Goal: Find specific page/section: Find specific page/section

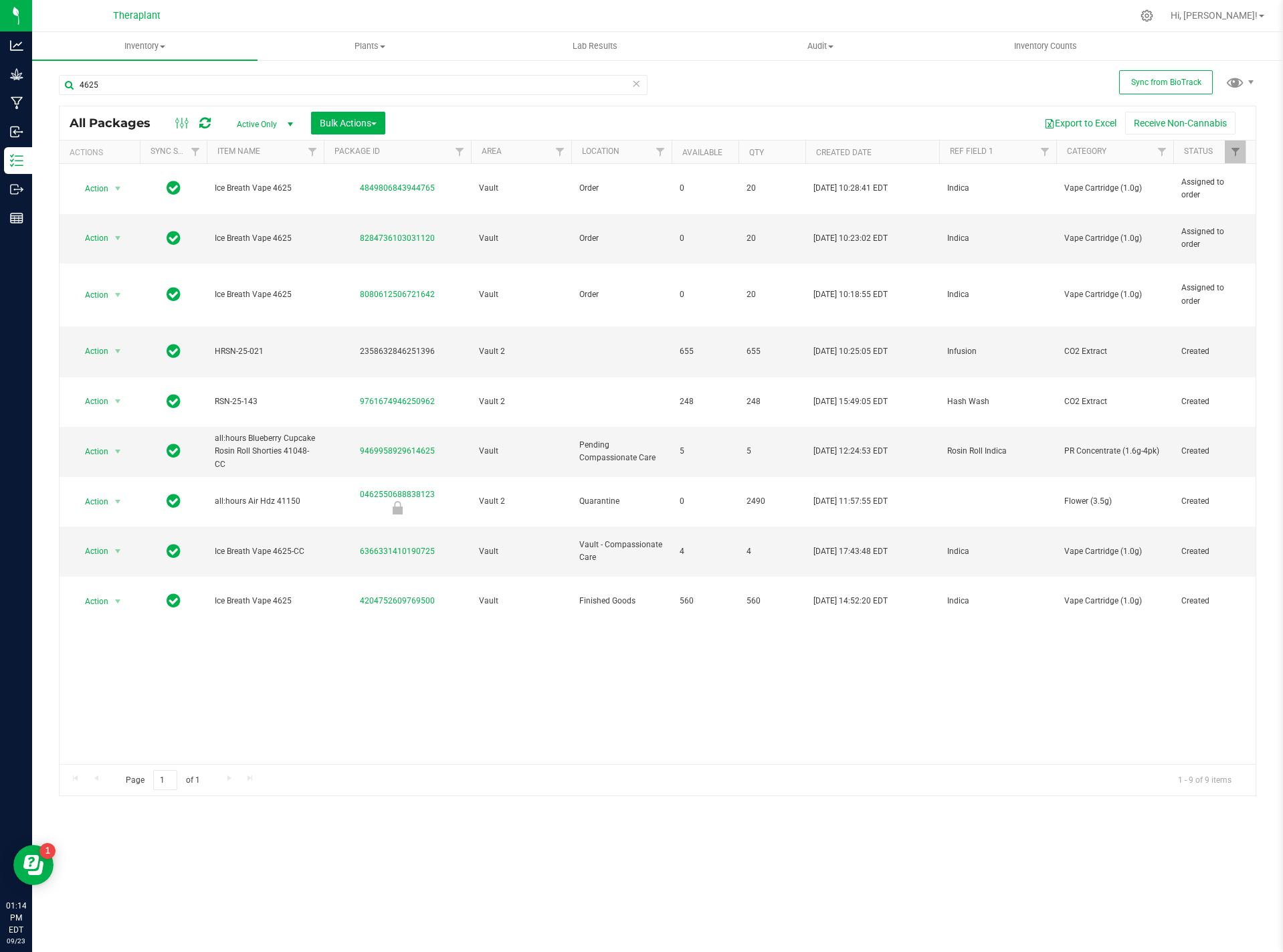
click at [633, 80] on icon at bounding box center [636, 83] width 10 height 16
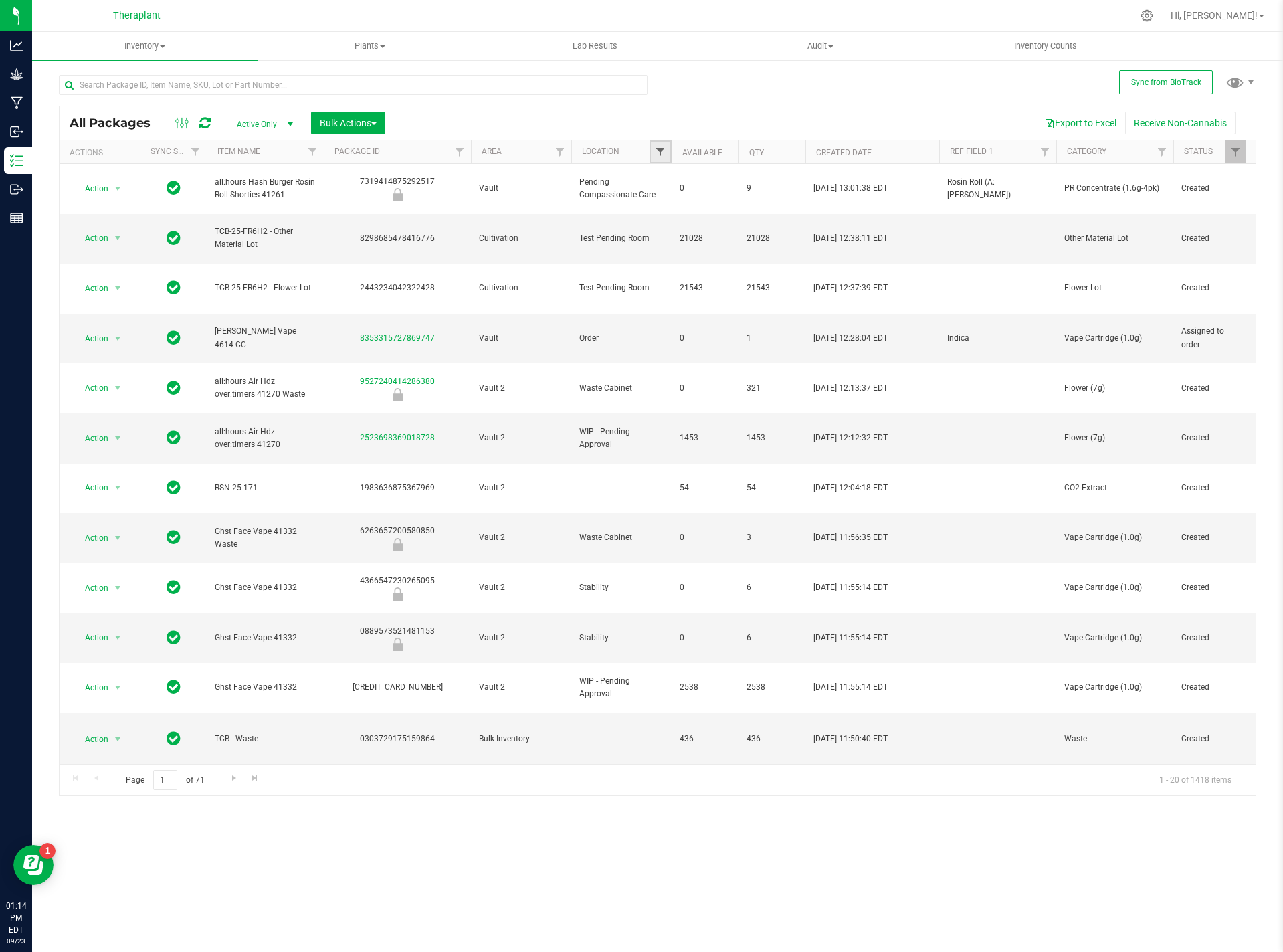
click at [658, 155] on span "Filter" at bounding box center [659, 151] width 11 height 11
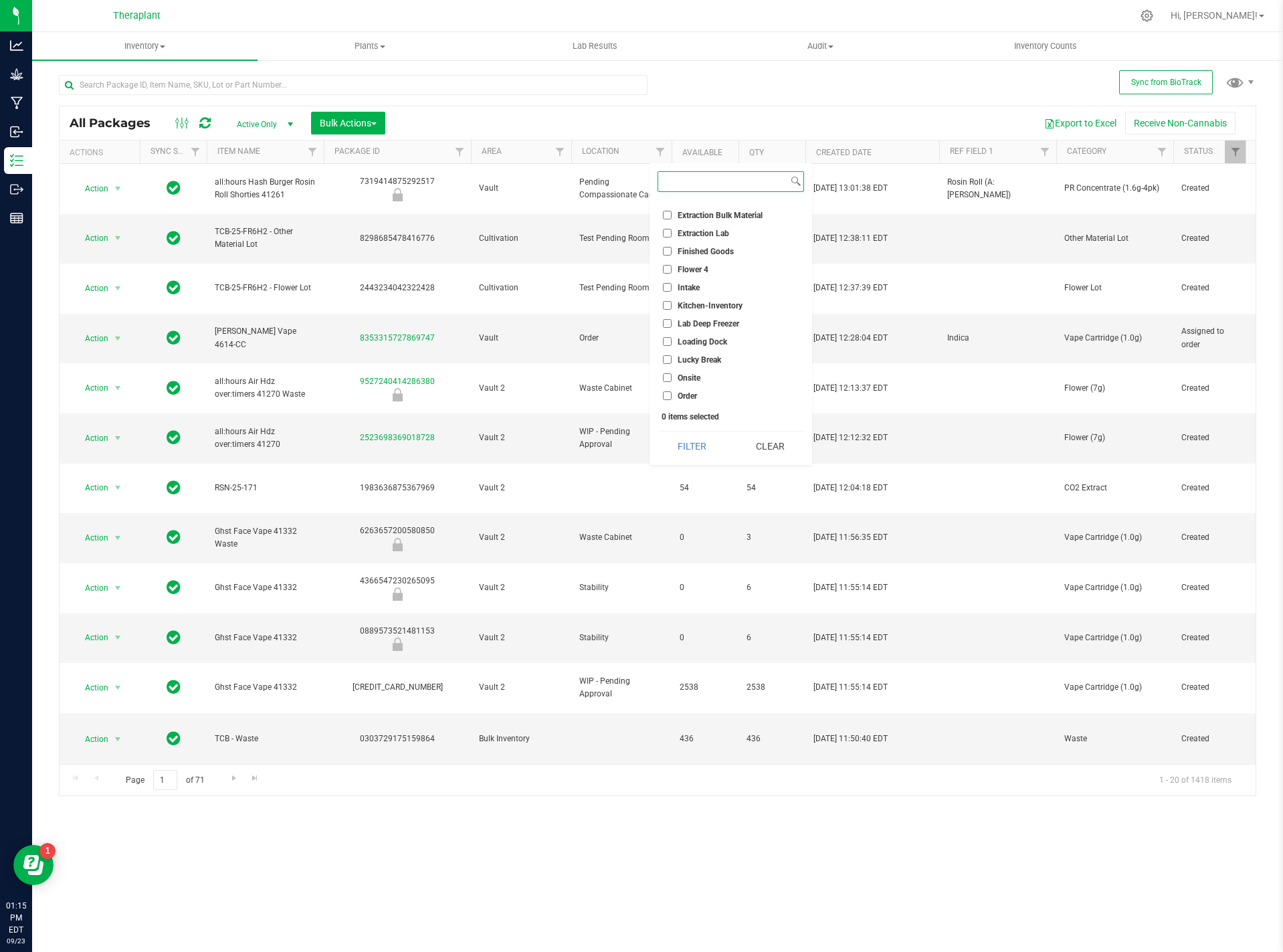
scroll to position [135, 0]
click at [672, 274] on label "Finished Goods" at bounding box center [699, 273] width 71 height 9
click at [672, 274] on input "Finished Goods" at bounding box center [667, 273] width 9 height 9
click at [673, 270] on label "Finished Goods" at bounding box center [699, 273] width 71 height 9
click at [672, 270] on input "Finished Goods" at bounding box center [667, 273] width 9 height 9
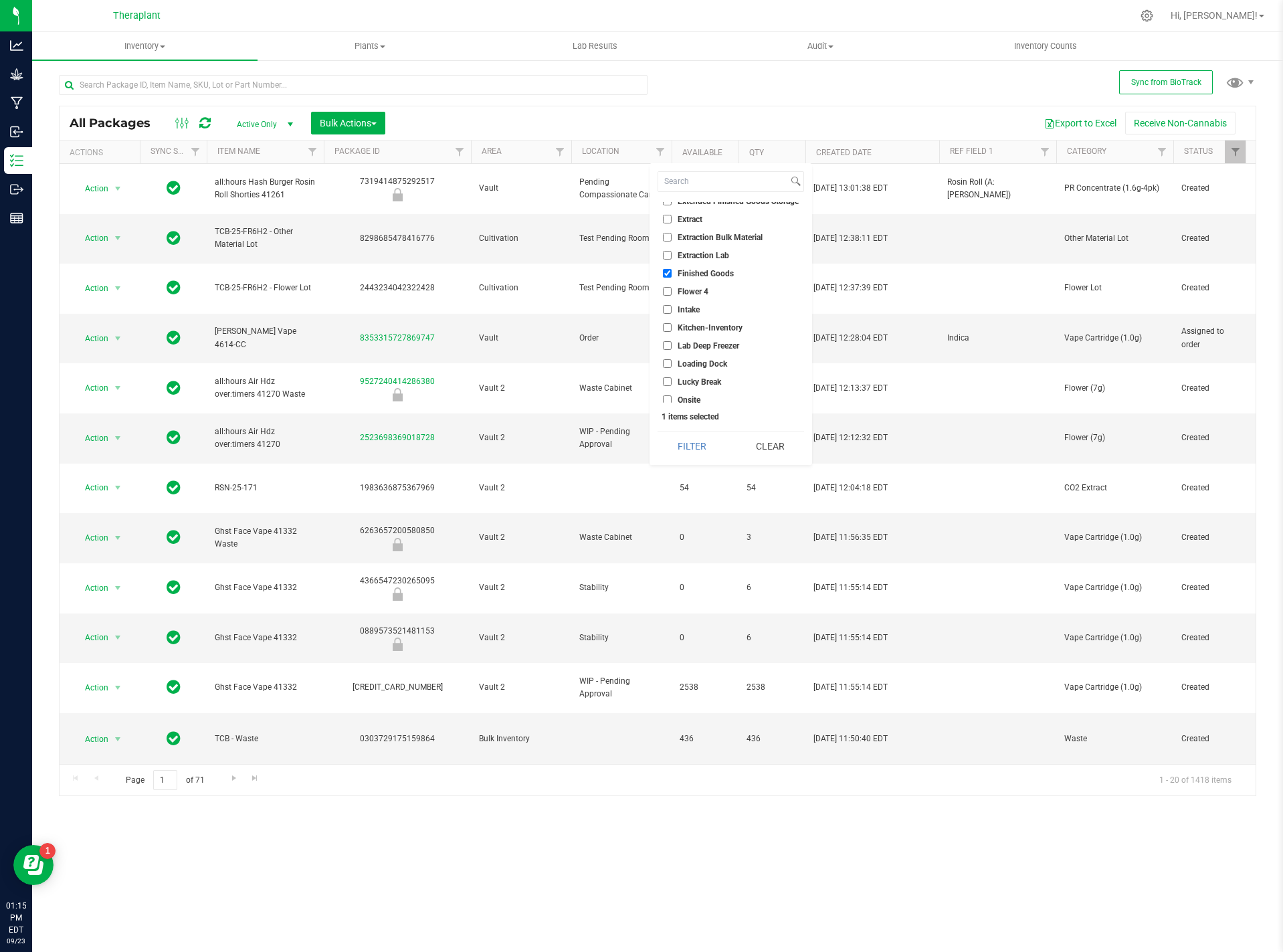
checkbox input "false"
click at [665, 310] on input "QA Passed" at bounding box center [667, 312] width 9 height 9
checkbox input "true"
click at [696, 456] on button "Filter" at bounding box center [691, 446] width 68 height 30
